Goal: Task Accomplishment & Management: Manage account settings

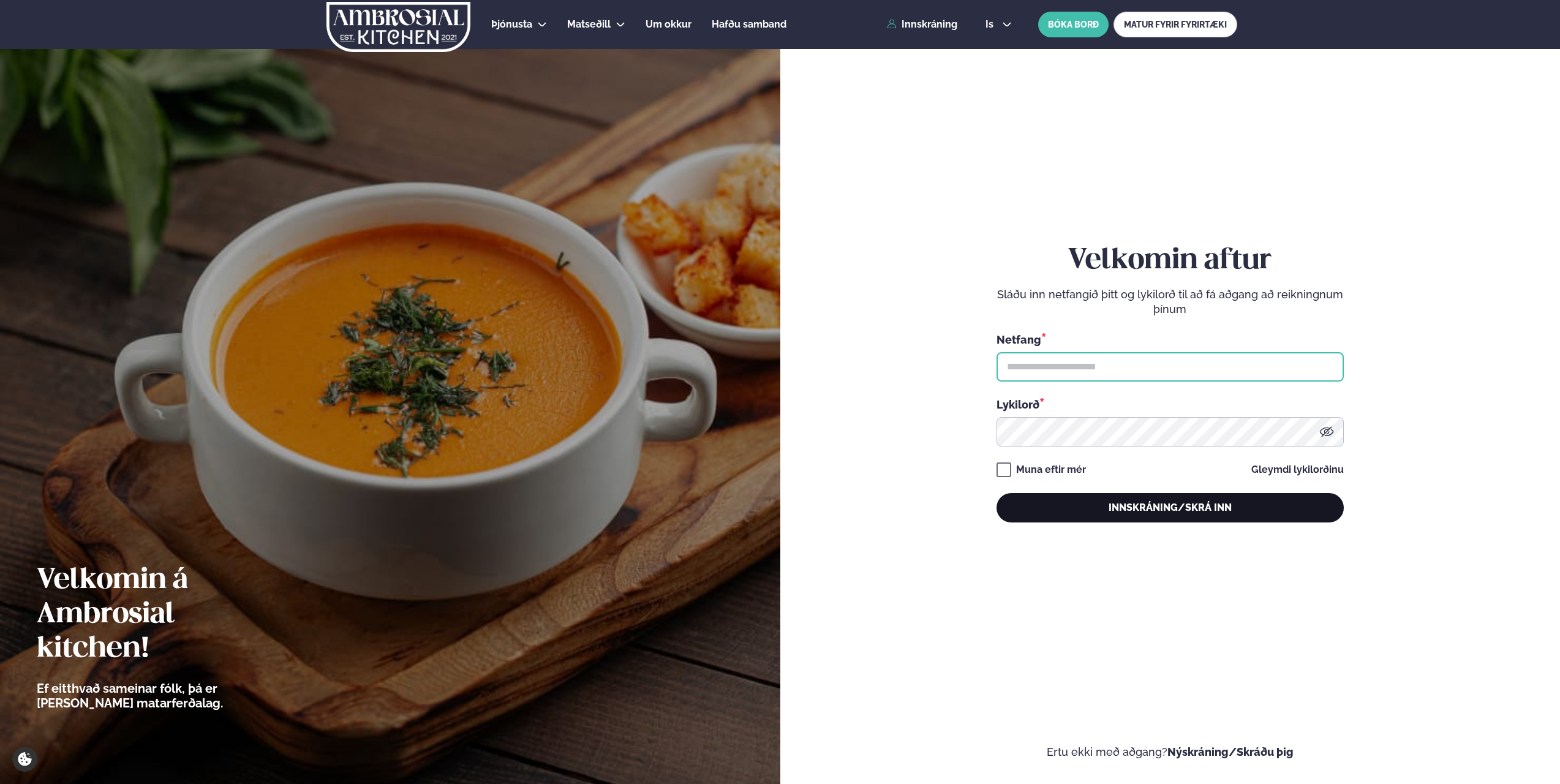
type input "**********"
click at [1179, 515] on button "Innskráning/Skrá inn" at bounding box center [1170, 507] width 347 height 29
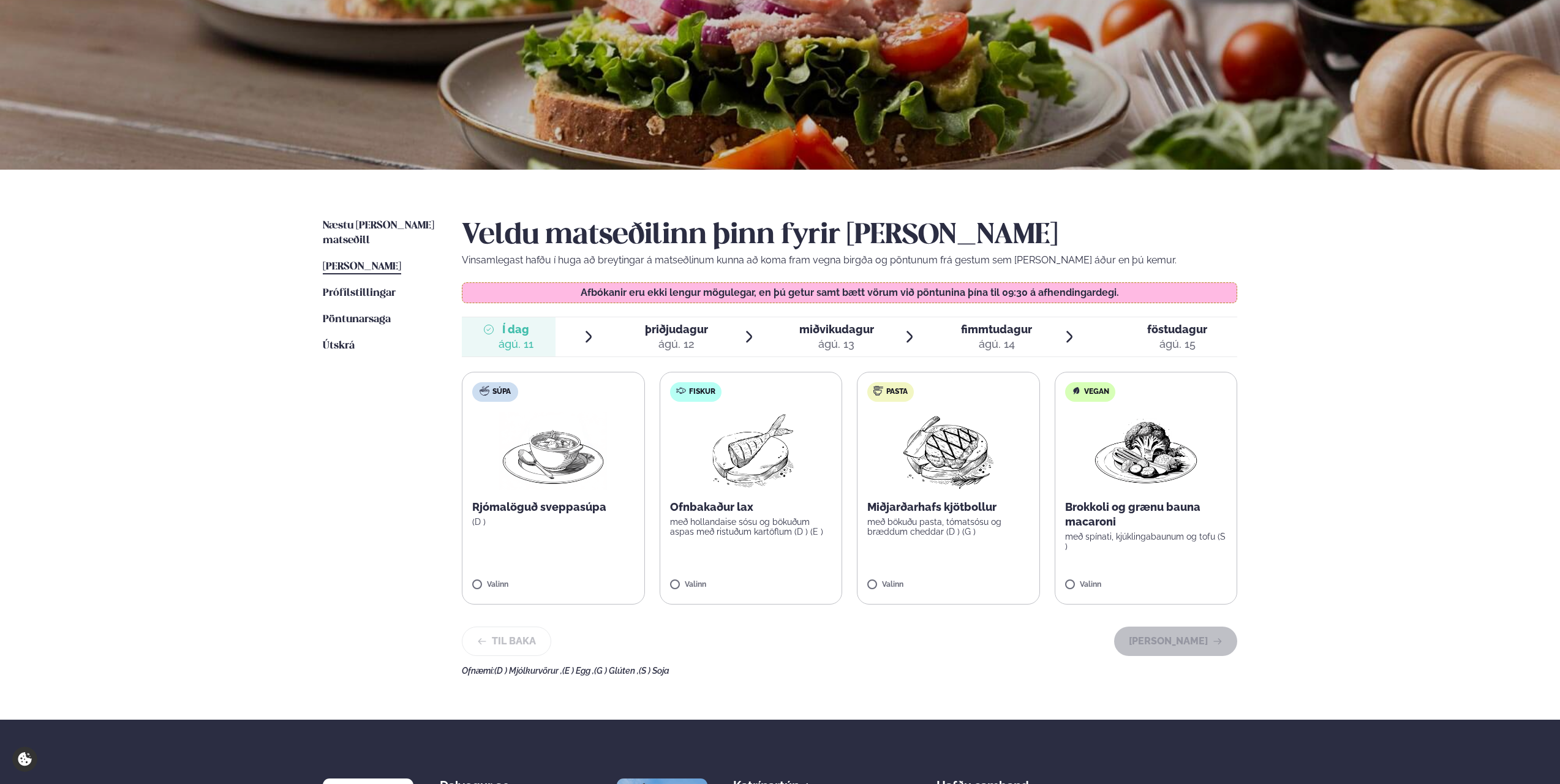
scroll to position [122, 0]
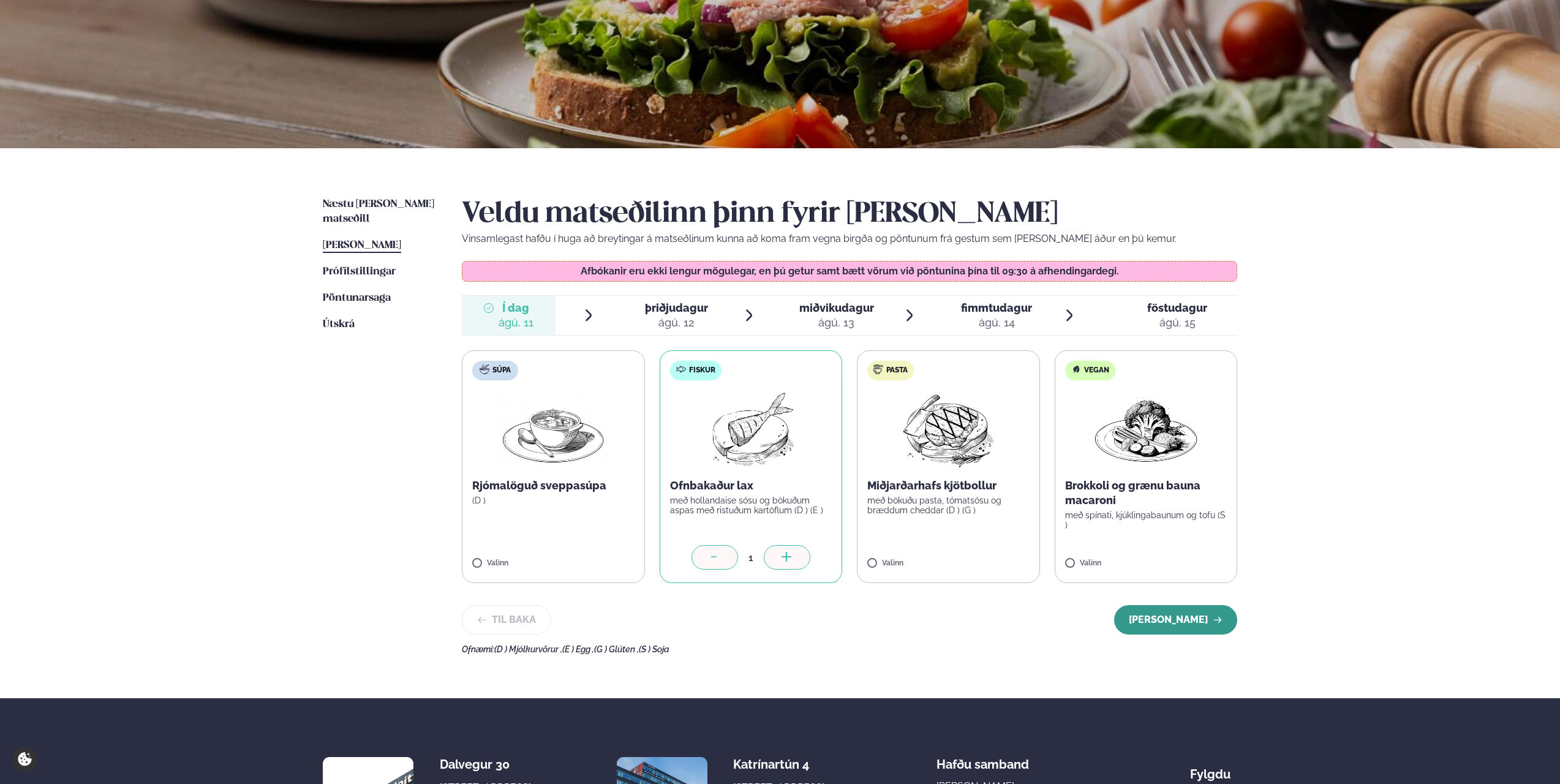
click at [1170, 626] on button "[PERSON_NAME]" at bounding box center [1175, 619] width 123 height 29
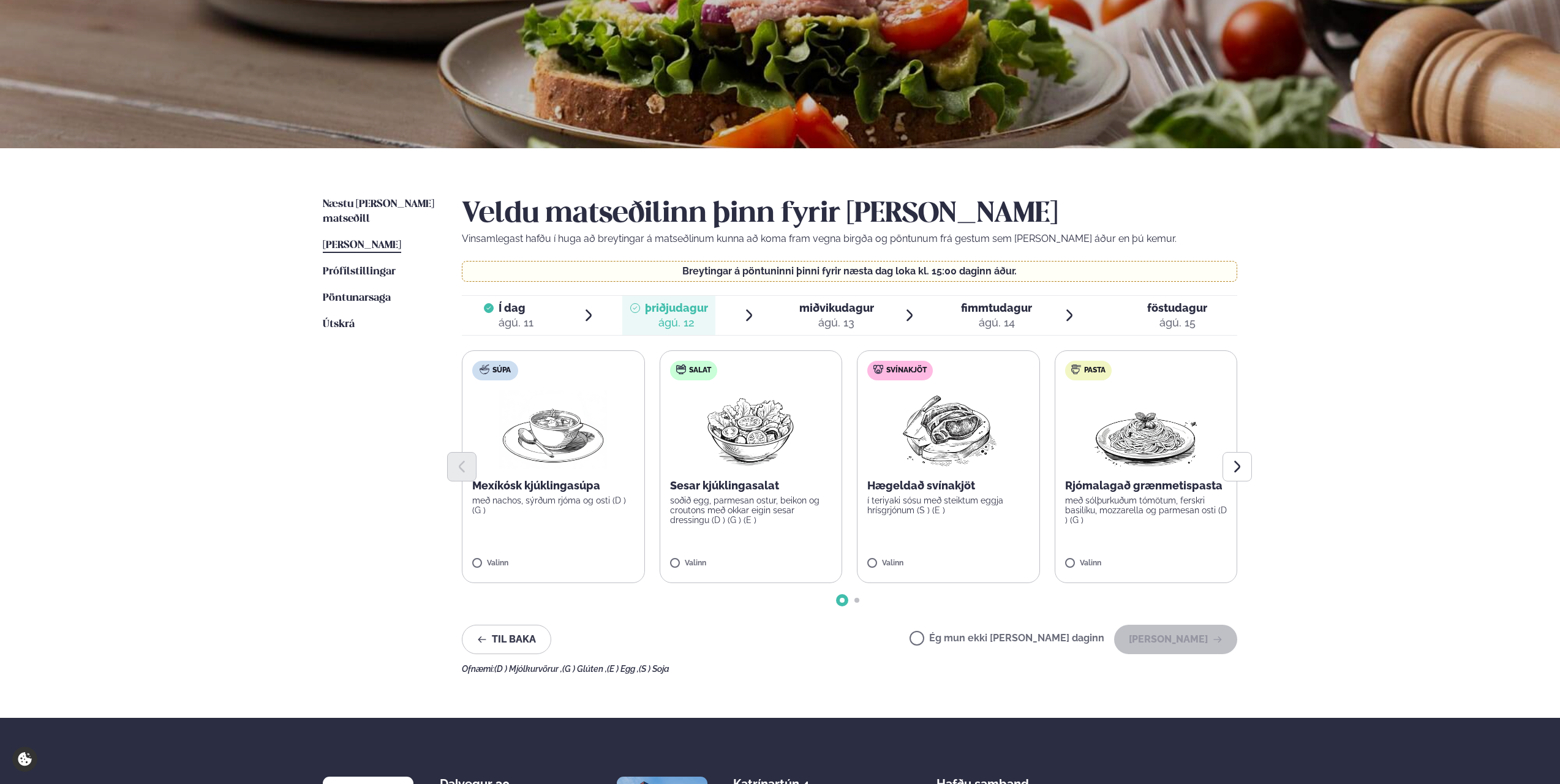
click at [559, 477] on div at bounding box center [849, 466] width 775 height 29
click at [1183, 637] on button "[PERSON_NAME]" at bounding box center [1175, 639] width 123 height 29
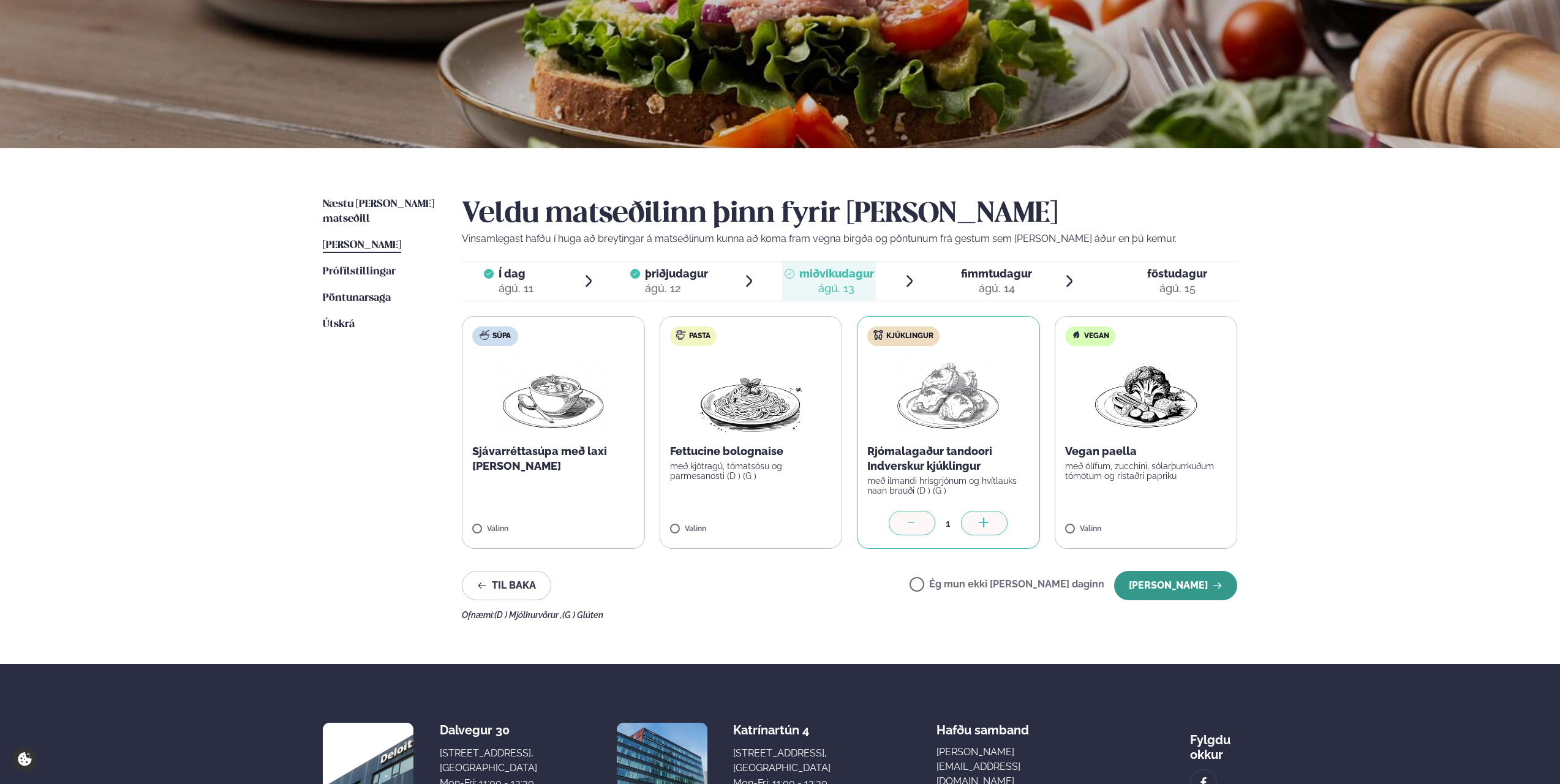
click at [1176, 590] on button "[PERSON_NAME]" at bounding box center [1175, 585] width 123 height 29
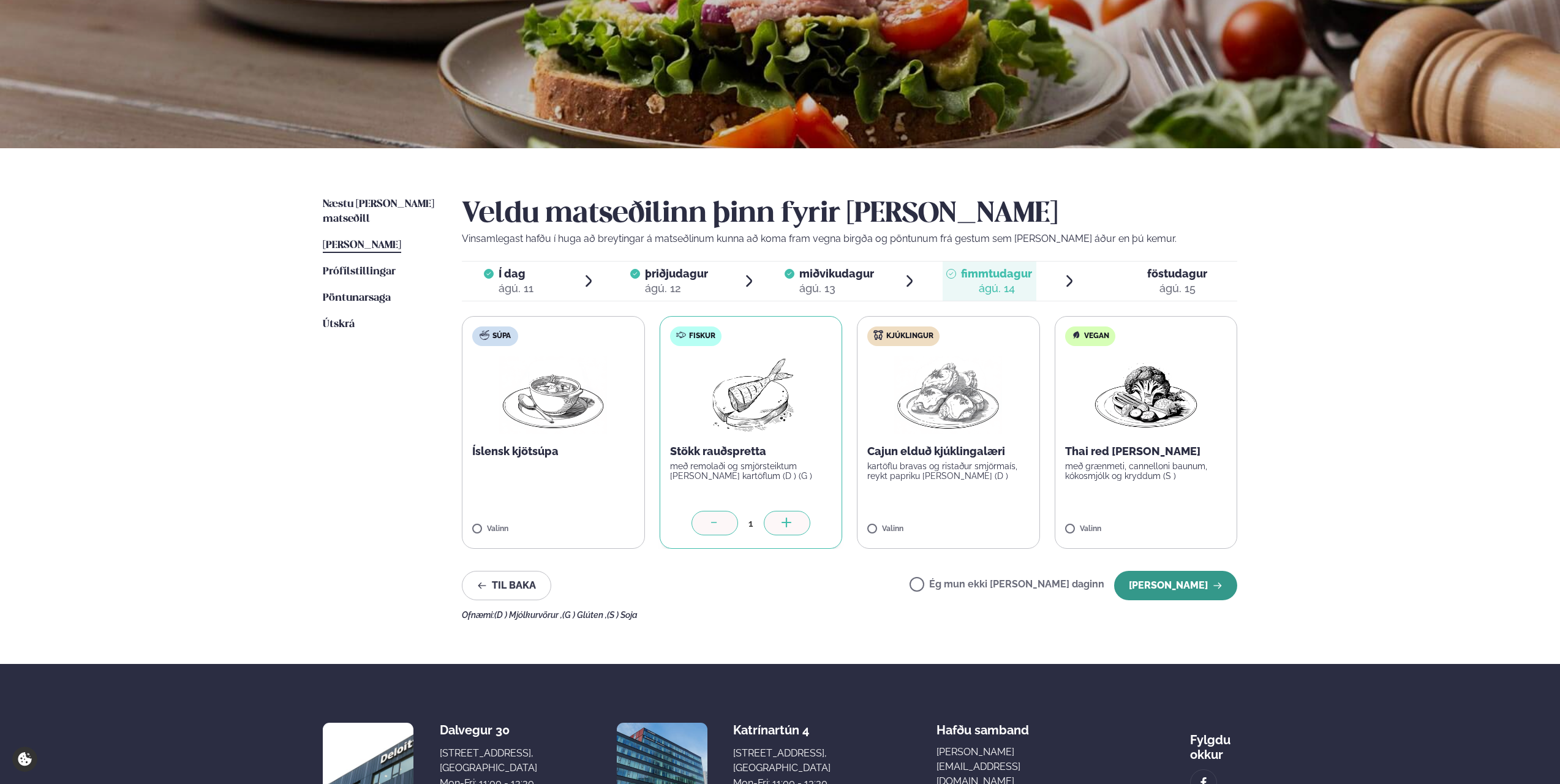
click at [1185, 582] on button "[PERSON_NAME]" at bounding box center [1175, 585] width 123 height 29
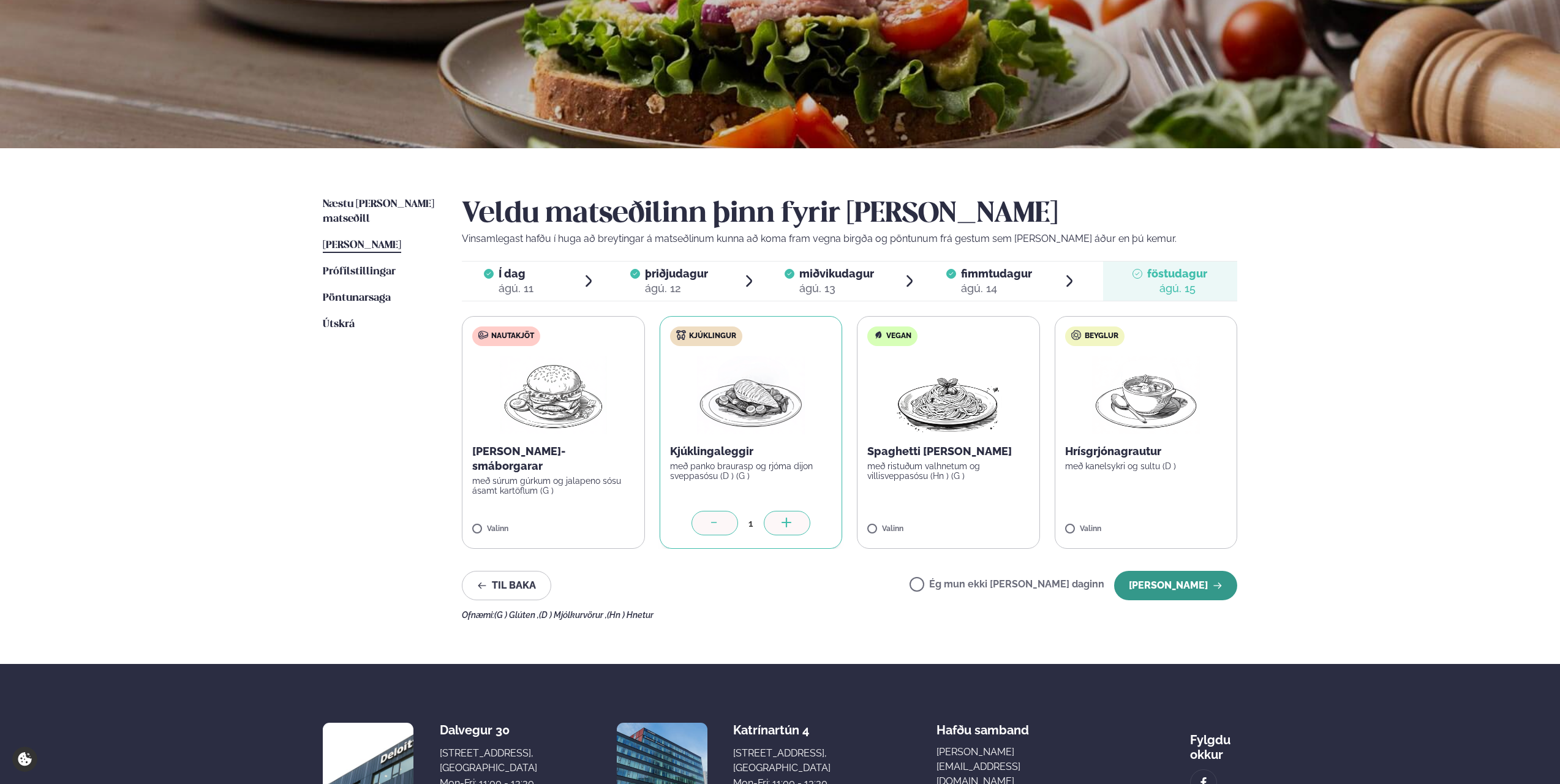
click at [1160, 591] on button "[PERSON_NAME]" at bounding box center [1175, 585] width 123 height 29
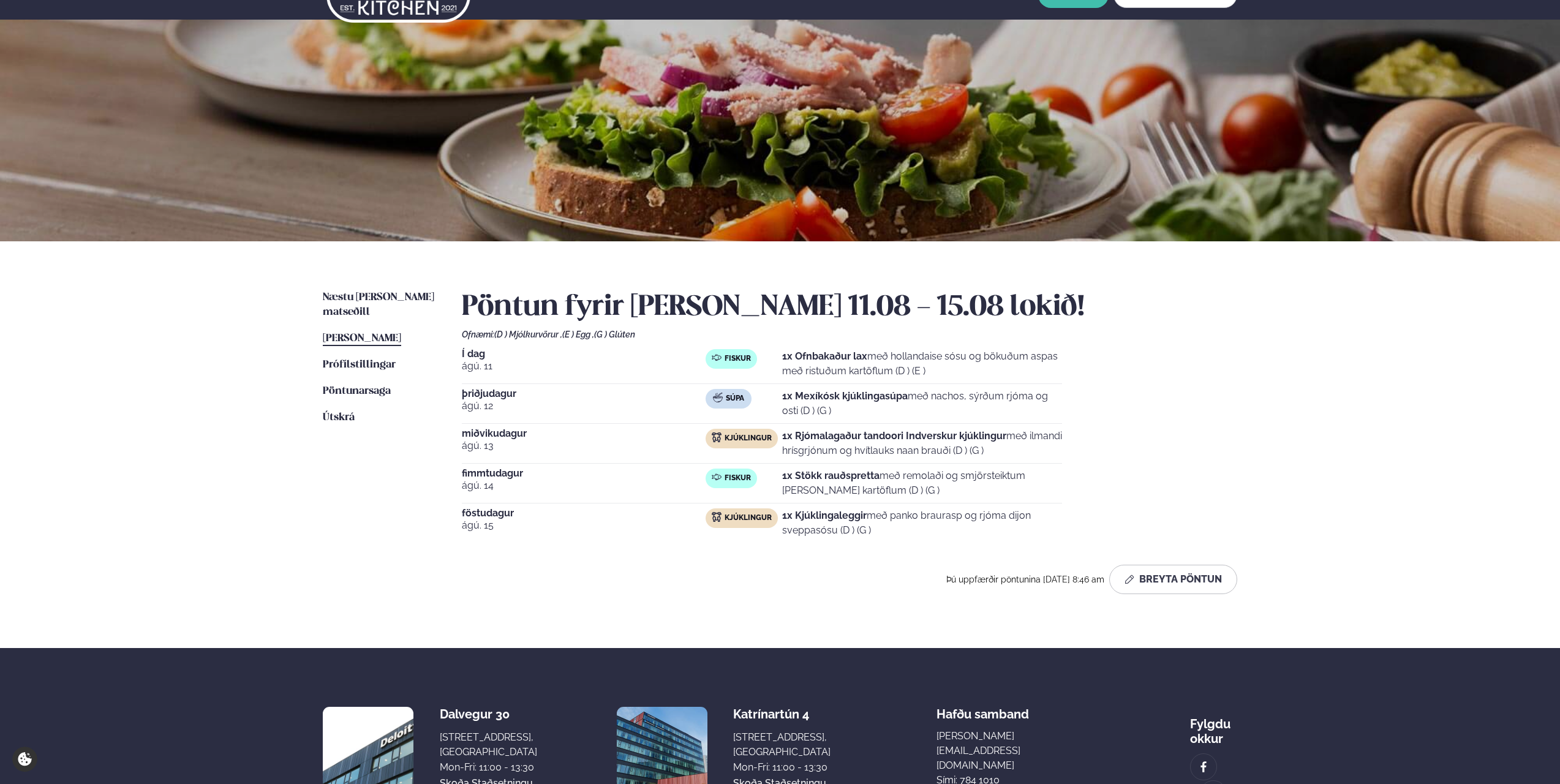
scroll to position [0, 0]
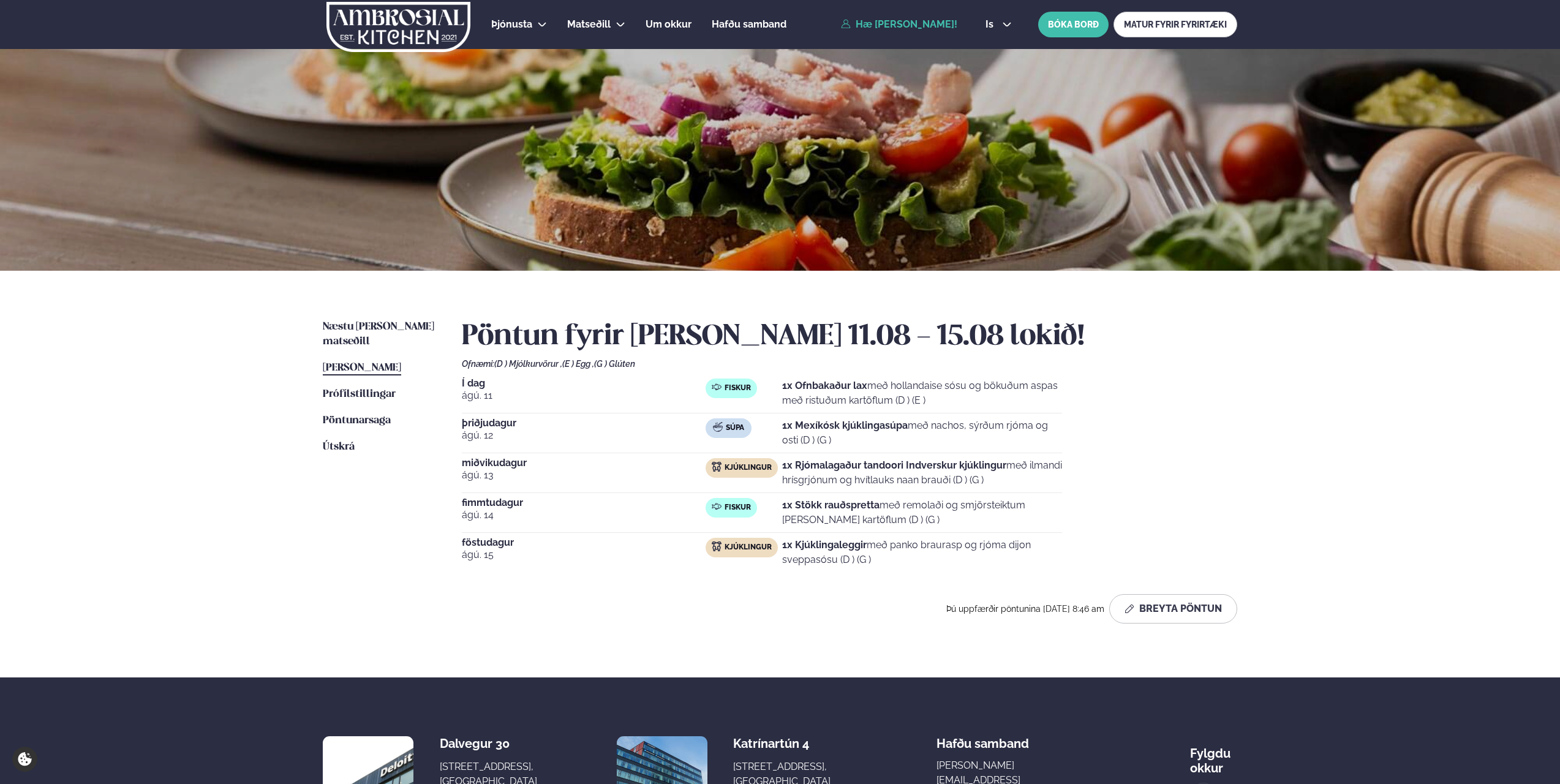
click at [911, 26] on link "Hæ [PERSON_NAME]!" at bounding box center [899, 24] width 116 height 11
click at [865, 23] on link "Hæ [PERSON_NAME]!" at bounding box center [899, 24] width 116 height 11
